Goal: Task Accomplishment & Management: Use online tool/utility

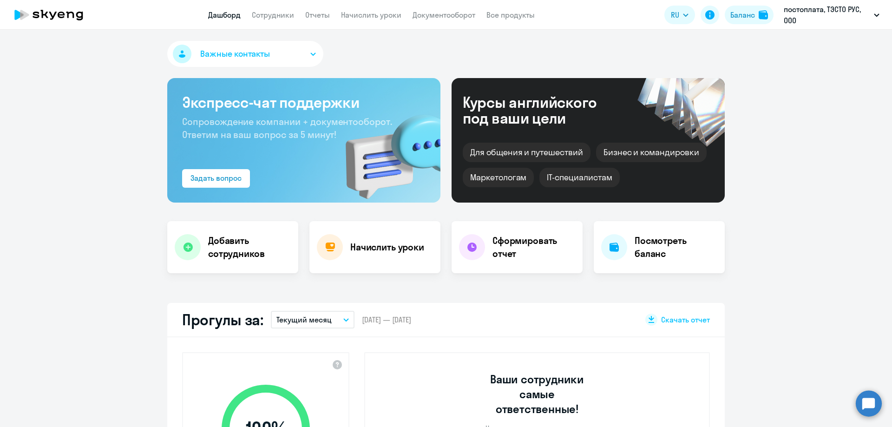
select select "30"
click at [386, 257] on div "Начислить уроки" at bounding box center [374, 247] width 131 height 52
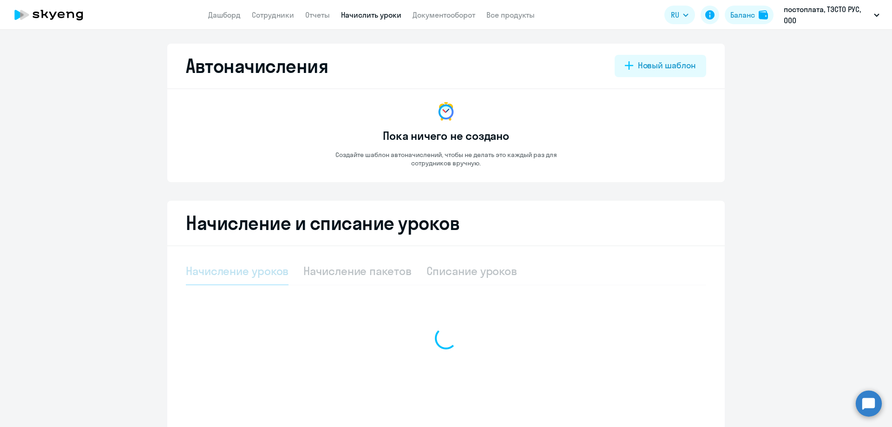
select select "10"
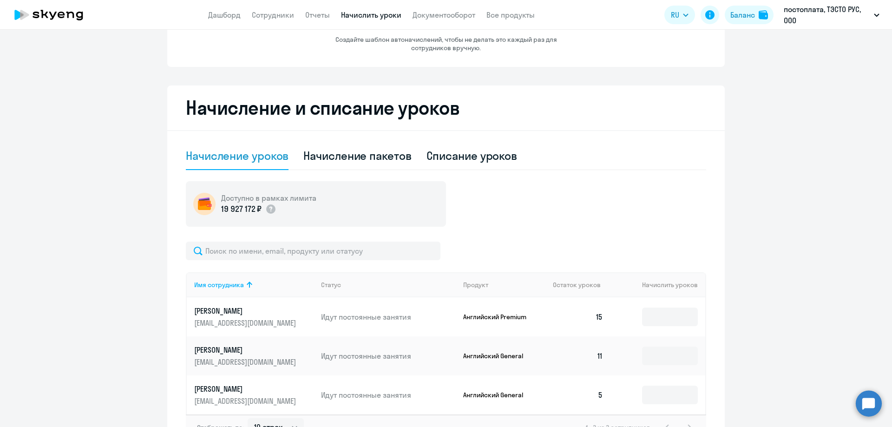
scroll to position [181, 0]
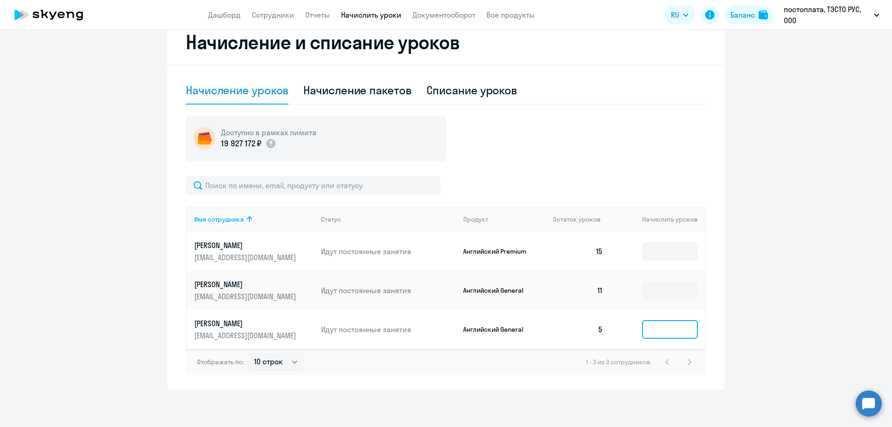
click at [684, 332] on input at bounding box center [670, 329] width 56 height 19
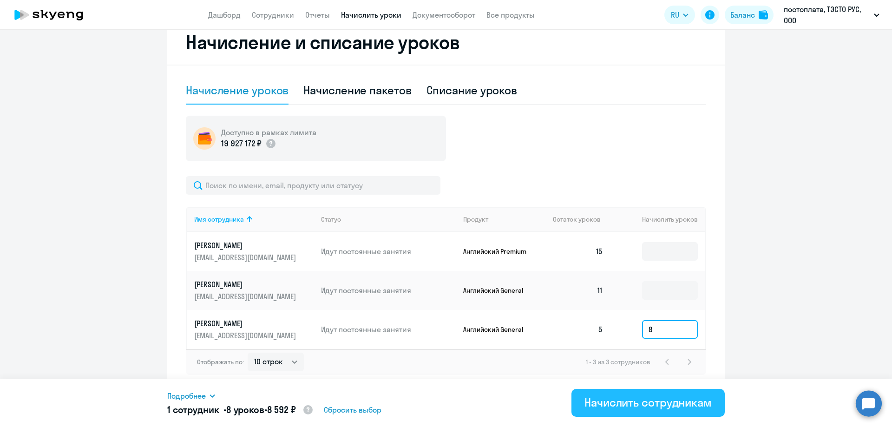
type input "8"
click at [679, 405] on div "Начислить сотрудникам" at bounding box center [647, 402] width 127 height 15
